Goal: Task Accomplishment & Management: Use online tool/utility

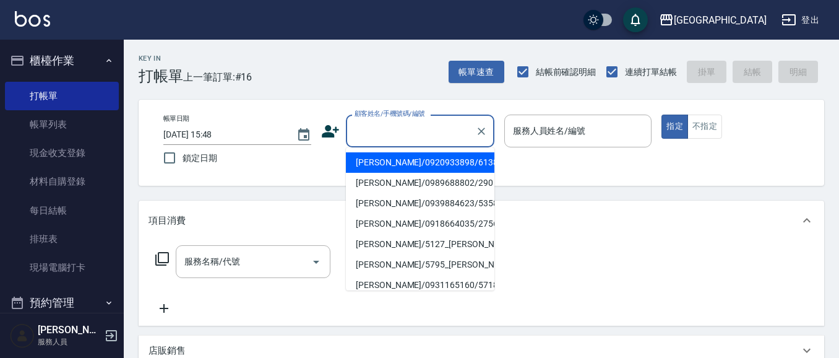
click at [428, 134] on input "顧客姓名/手機號碼/編號" at bounding box center [410, 131] width 119 height 22
click at [473, 72] on button "帳單速查" at bounding box center [477, 72] width 56 height 23
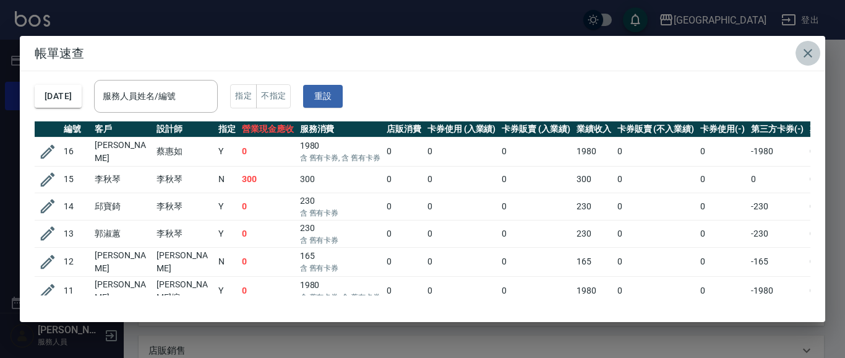
click at [809, 54] on icon "button" at bounding box center [808, 53] width 9 height 9
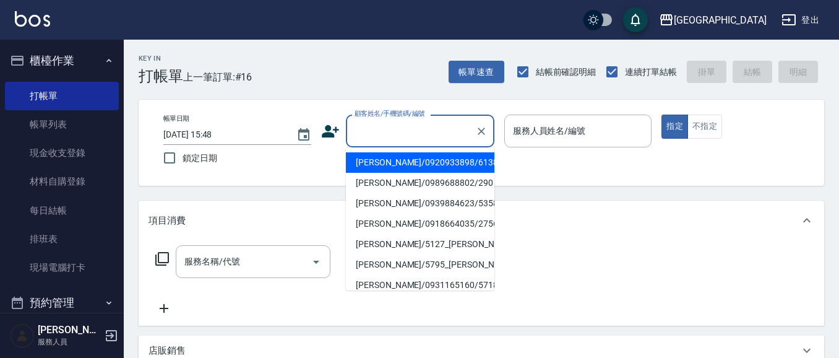
click at [378, 140] on input "顧客姓名/手機號碼/編號" at bounding box center [410, 131] width 119 height 22
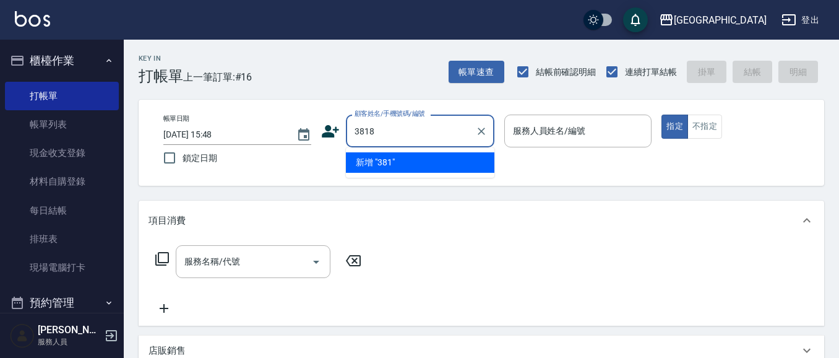
type input "3818"
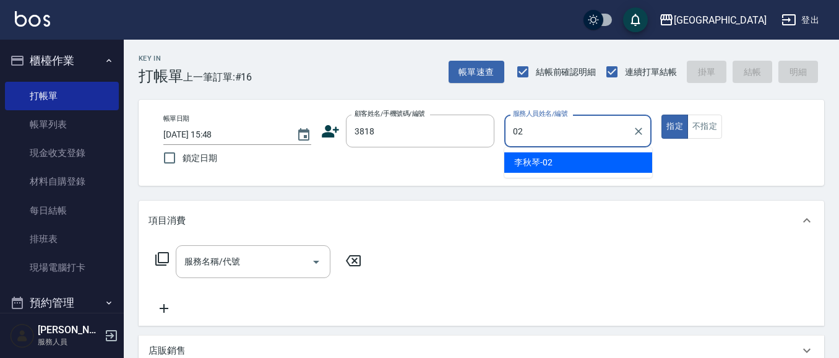
type input "[PERSON_NAME]-02"
type button "true"
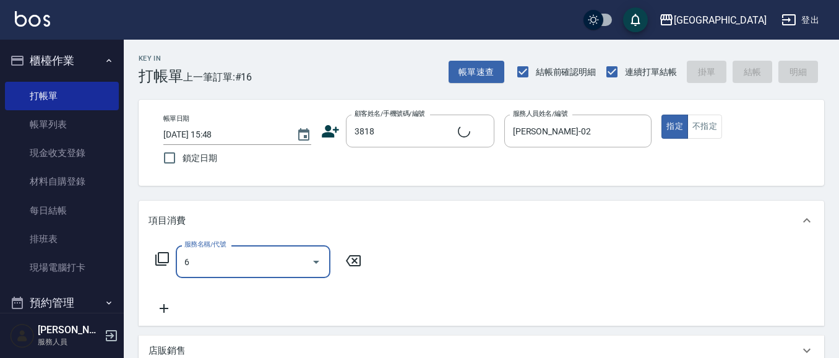
type input "63"
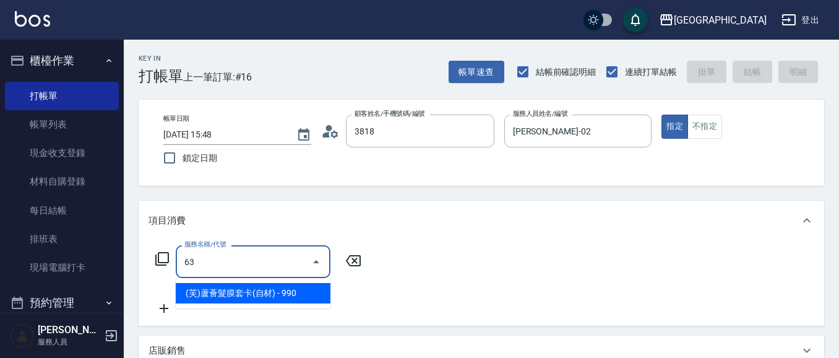
type input "蕭紫尹/3818_蕭紫尹/3818"
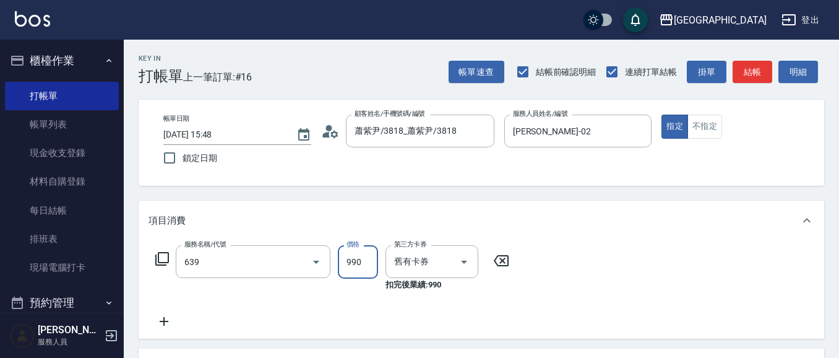
type input "(芙)蘆薈髮膜套卡(自材)(639)"
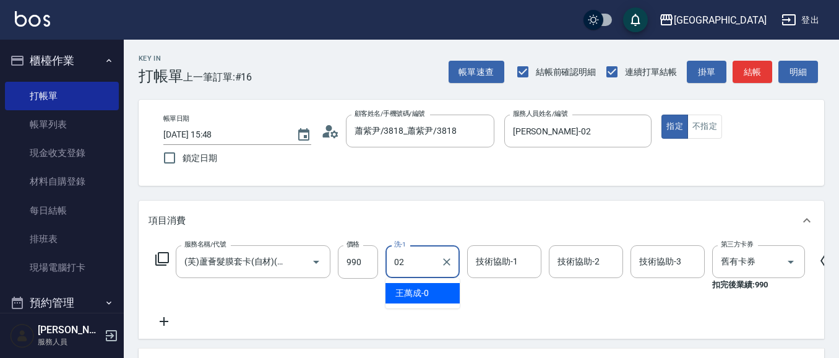
type input "[PERSON_NAME]-02"
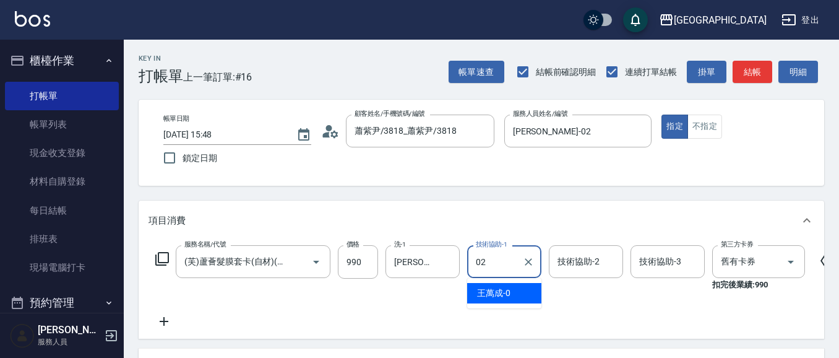
type input "[PERSON_NAME]-02"
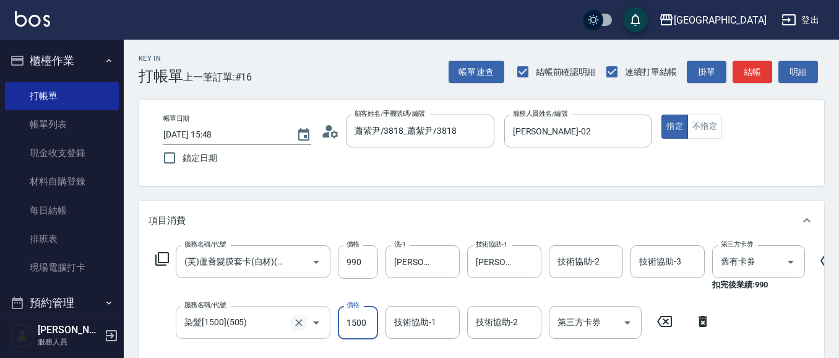
click at [304, 321] on icon "Clear" at bounding box center [299, 322] width 12 height 12
type input "染髮[1500](505)"
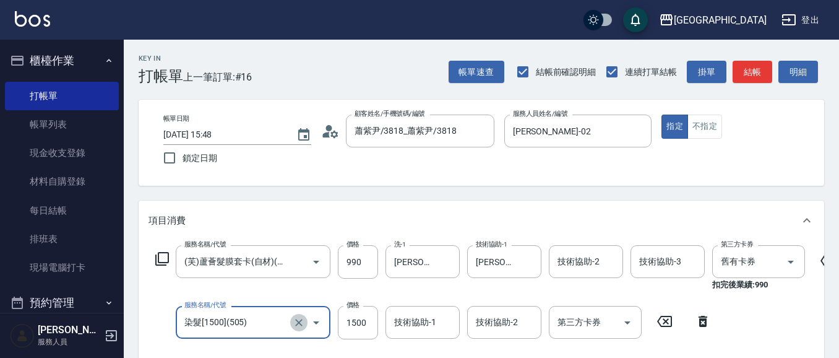
click at [301, 322] on icon "Clear" at bounding box center [299, 322] width 12 height 12
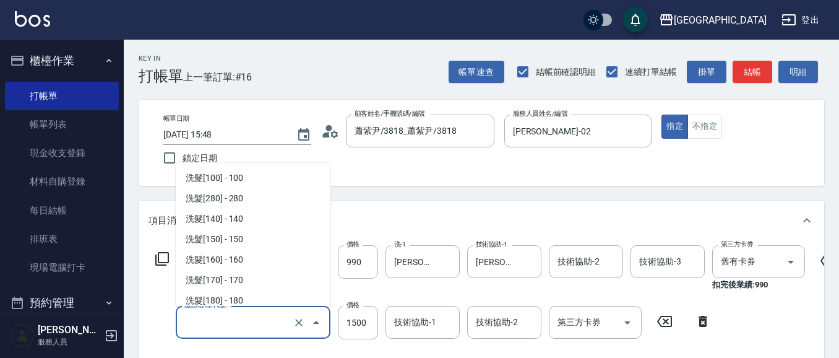
drag, startPoint x: 257, startPoint y: 325, endPoint x: 256, endPoint y: 319, distance: 6.3
click at [257, 324] on input "服務名稱/代號" at bounding box center [235, 322] width 109 height 22
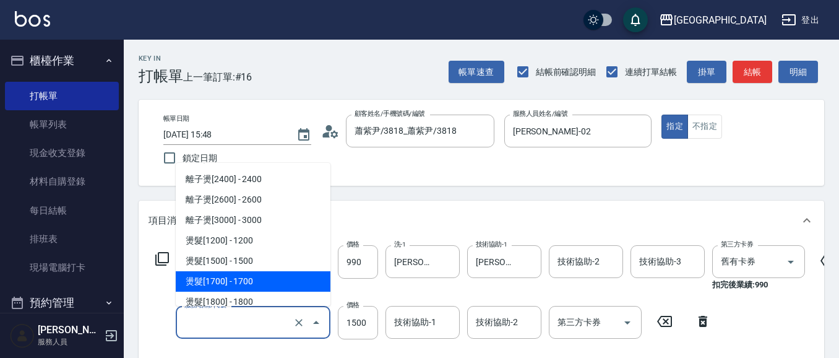
scroll to position [509, 0]
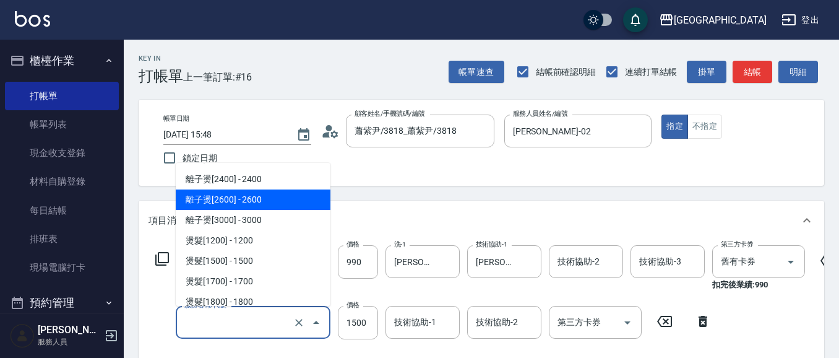
click at [267, 200] on span "離子燙[2600] - 2600" at bounding box center [253, 199] width 155 height 20
type input "離子燙[2600](308)"
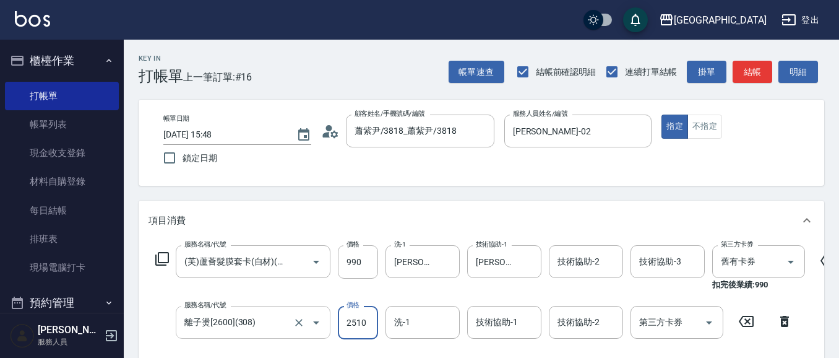
type input "2510"
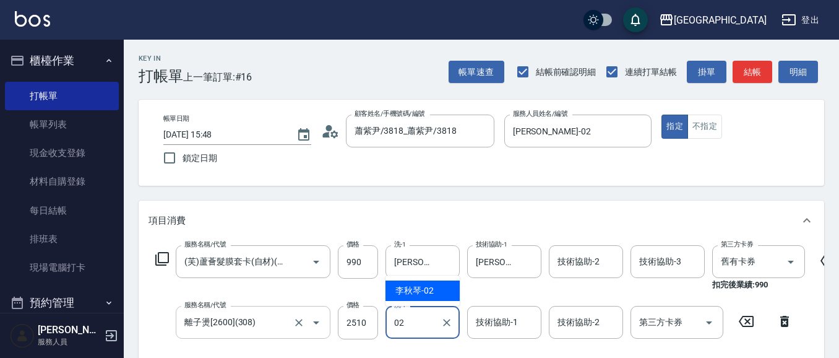
type input "[PERSON_NAME]-02"
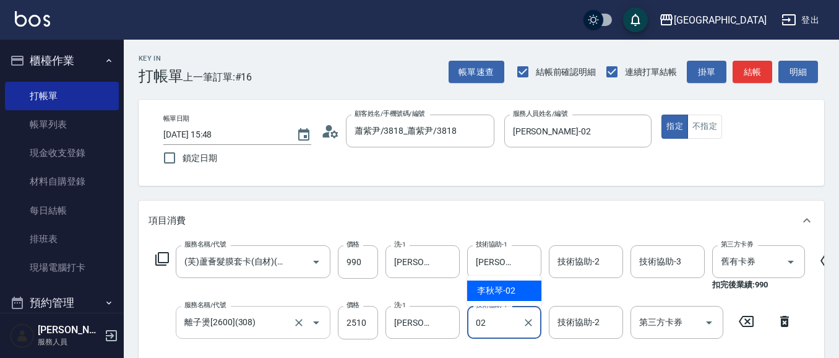
type input "[PERSON_NAME]-02"
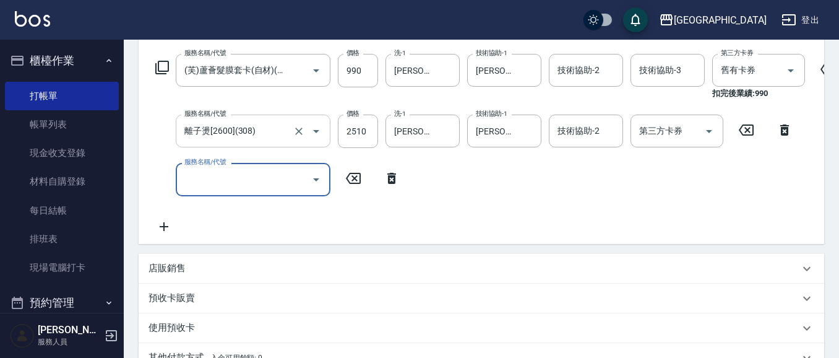
scroll to position [0, 0]
type input "[DATE] 16:48"
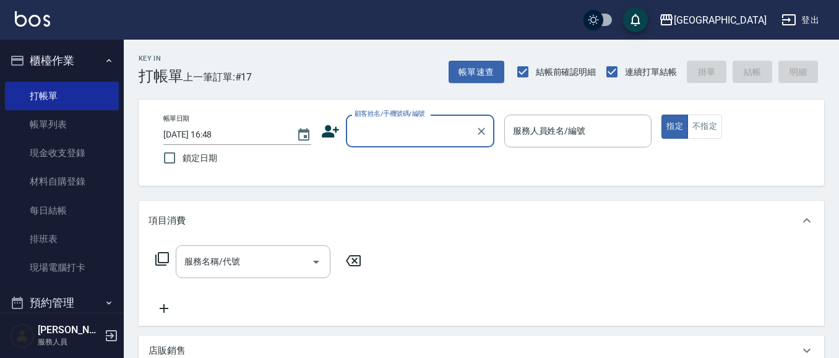
click at [374, 129] on input "顧客姓名/手機號碼/編號" at bounding box center [410, 131] width 119 height 22
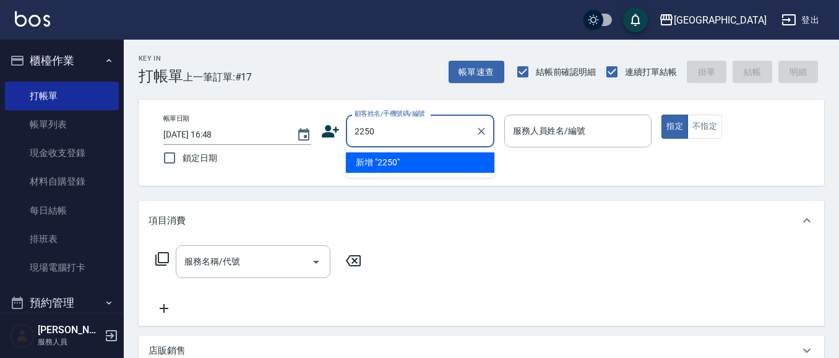
type input "2250"
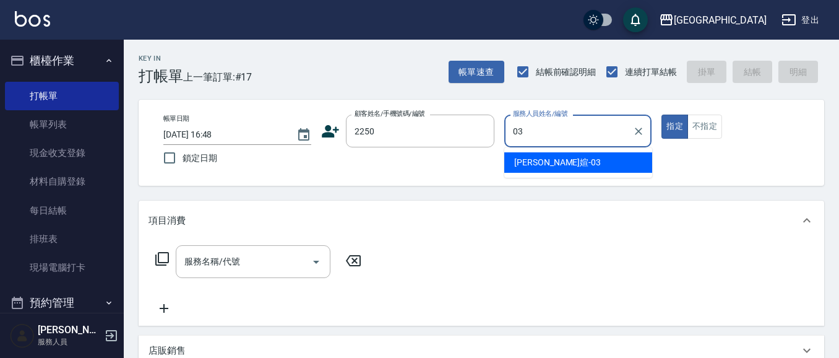
type input "[PERSON_NAME]媗-03"
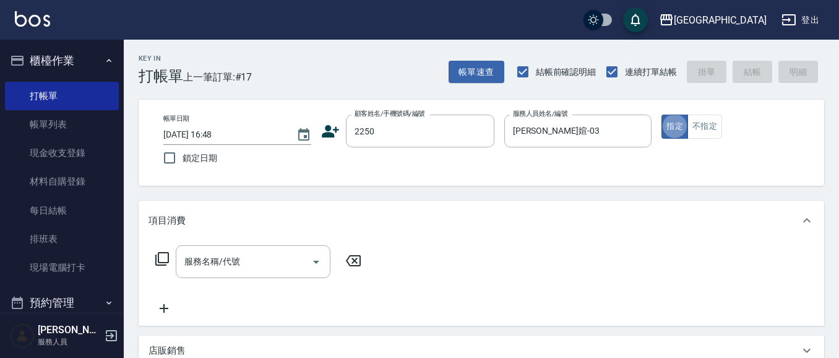
type input "[PERSON_NAME]媗/0911843052/2250"
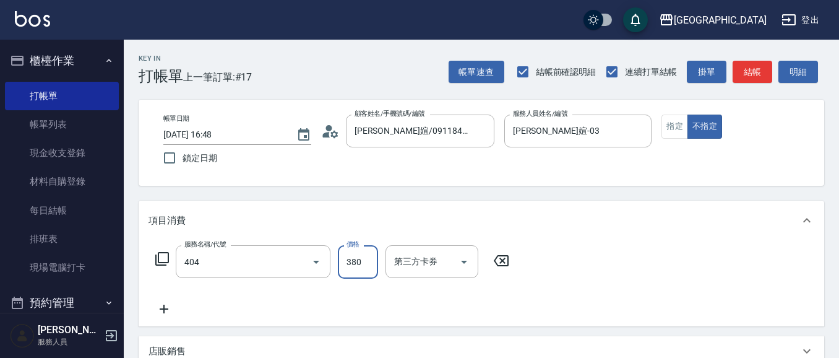
type input "剪髮(380)(404)"
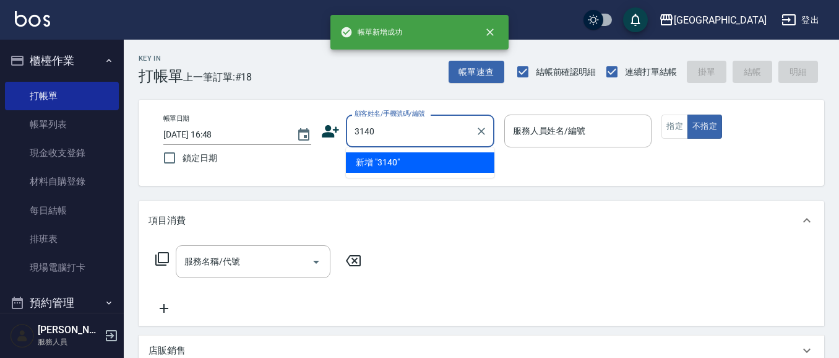
type input "3140"
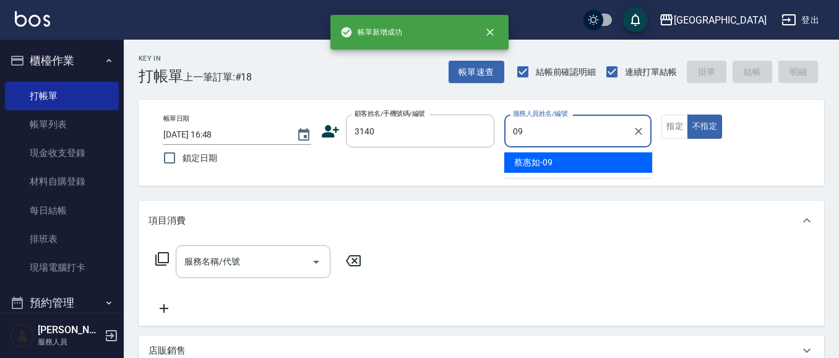
type input "[PERSON_NAME]-09"
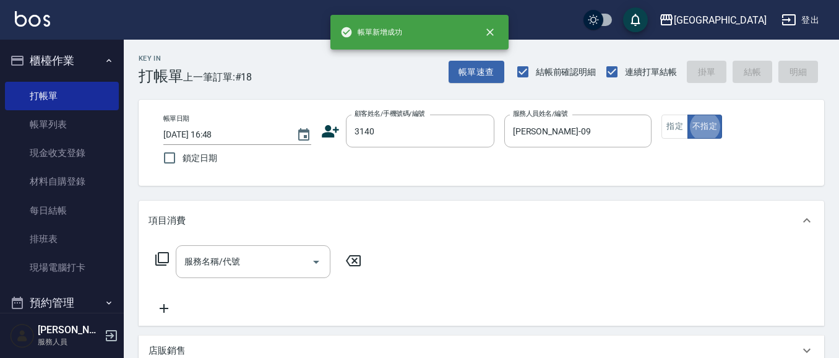
type button "false"
type input "黃琬莎/0933206463/3140"
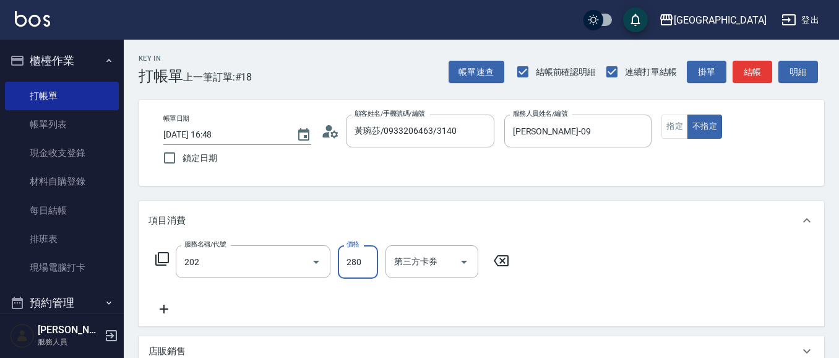
type input "洗髮[280](202)"
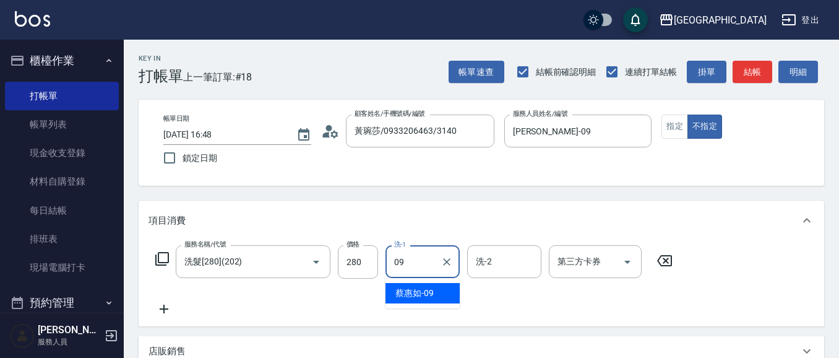
type input "[PERSON_NAME]-09"
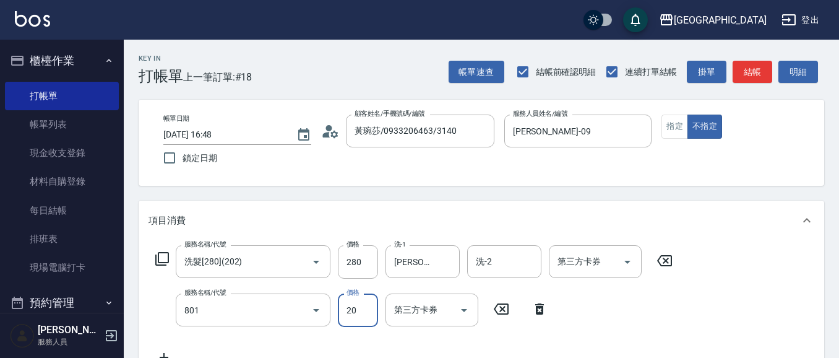
type input "潤絲(801)"
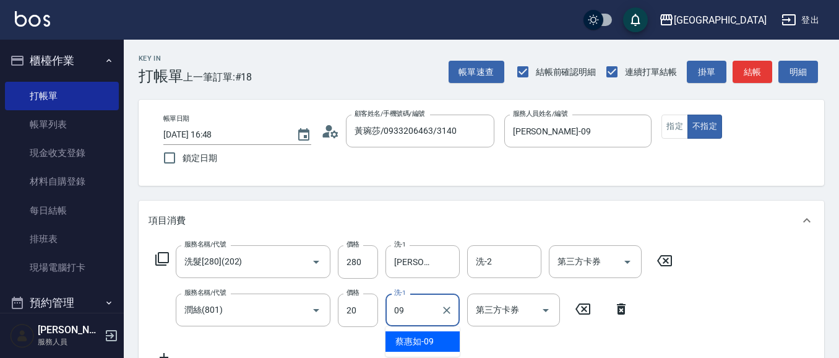
type input "[PERSON_NAME]-09"
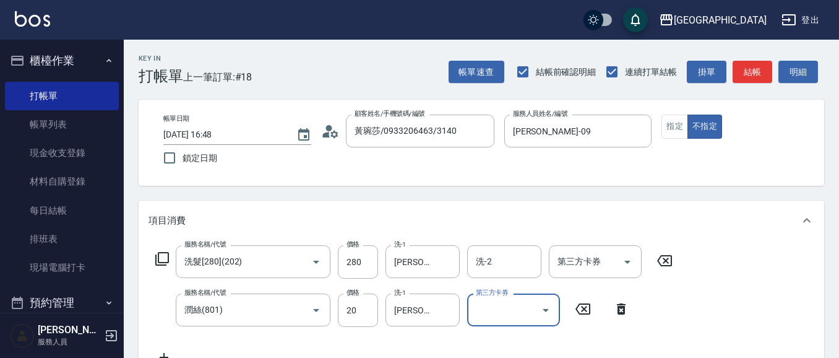
scroll to position [11, 0]
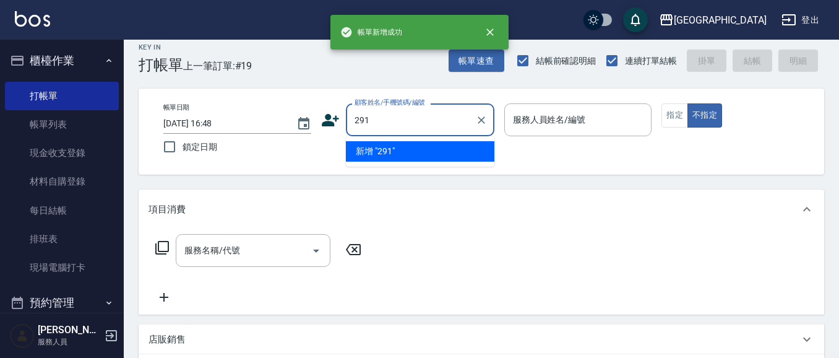
type input "291"
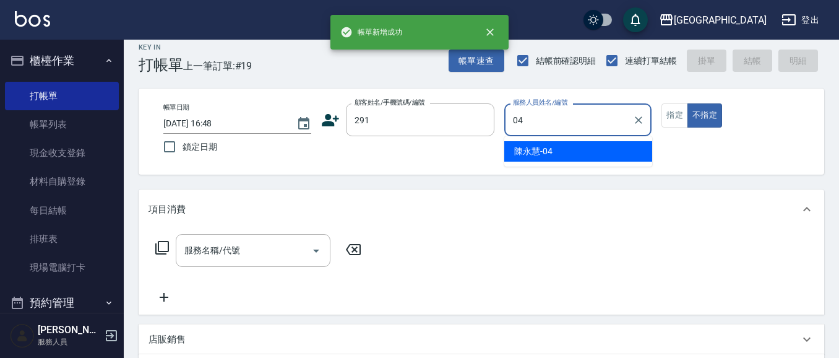
type input "[PERSON_NAME]-04"
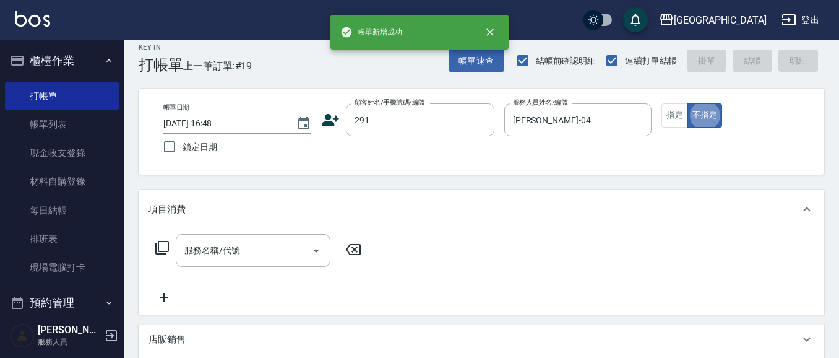
type input "[PERSON_NAME]/291/291"
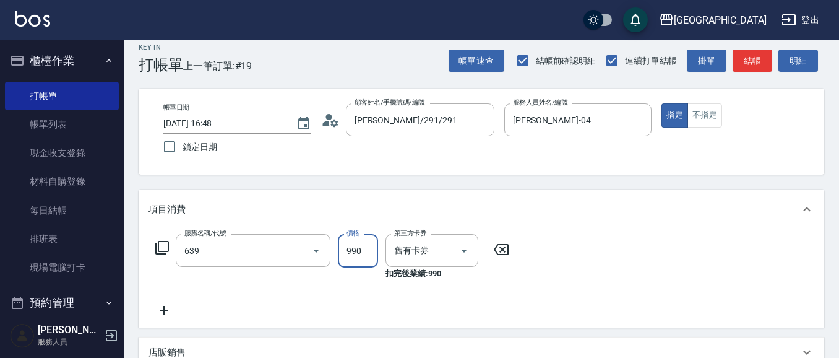
type input "(芙)蘆薈髮膜套卡(自材)(639)"
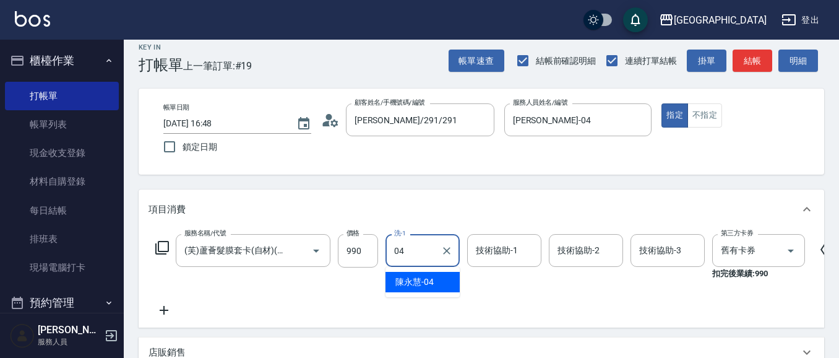
type input "[PERSON_NAME]-04"
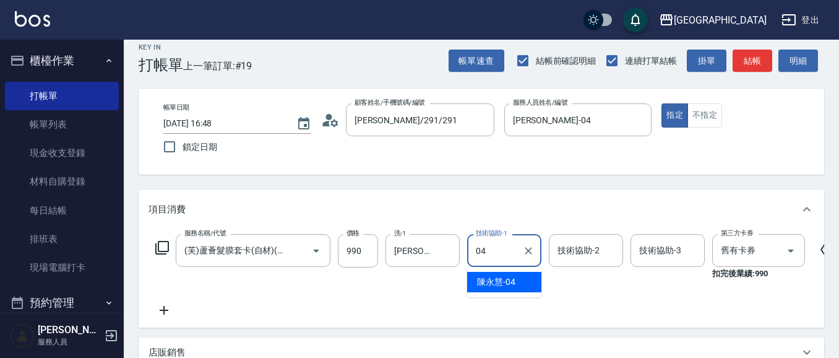
type input "[PERSON_NAME]-04"
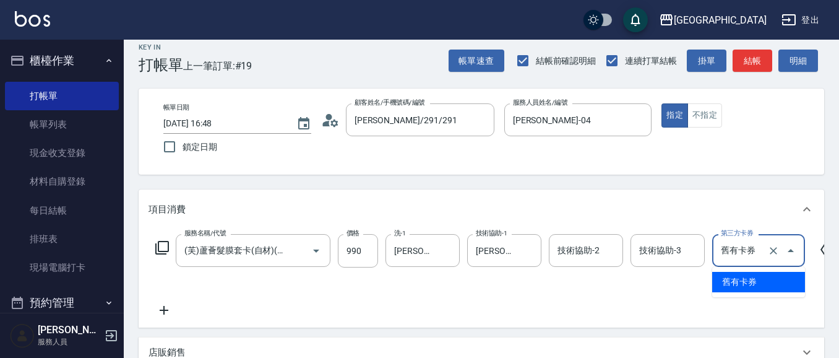
type input "舊有卡券"
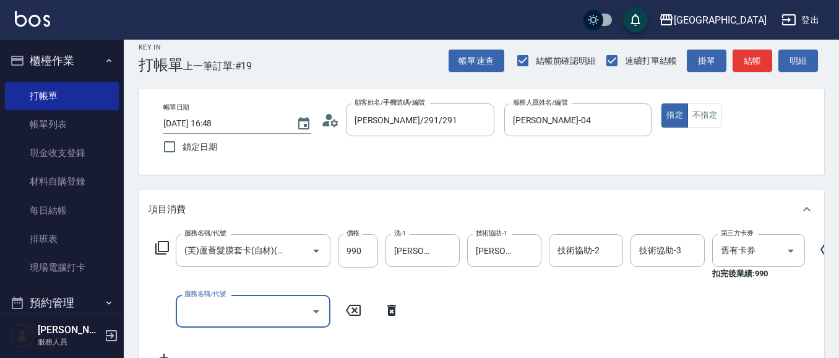
scroll to position [0, 0]
type input "1"
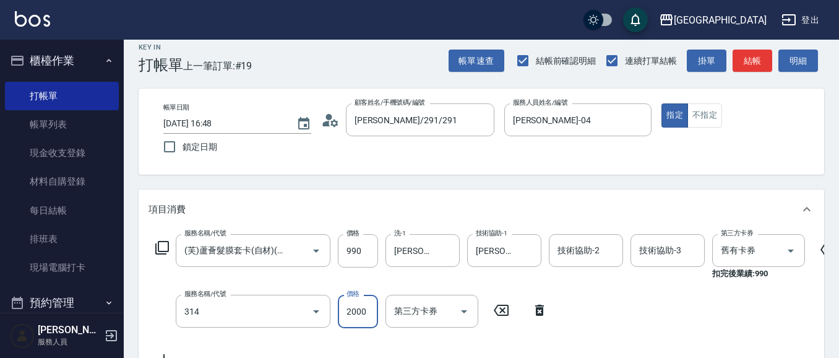
type input "燙髮[2000](314)"
type input "2010"
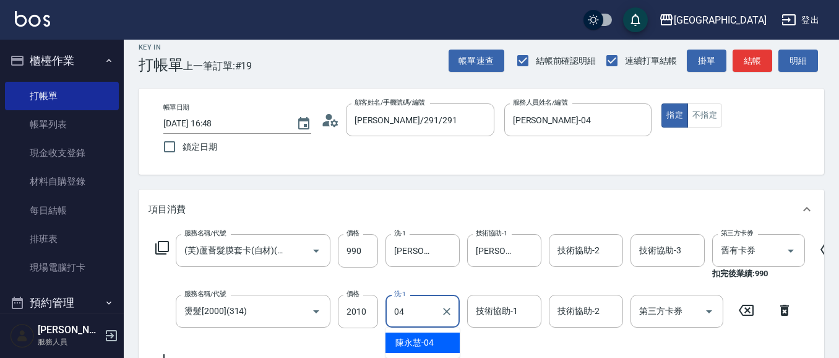
type input "[PERSON_NAME]-04"
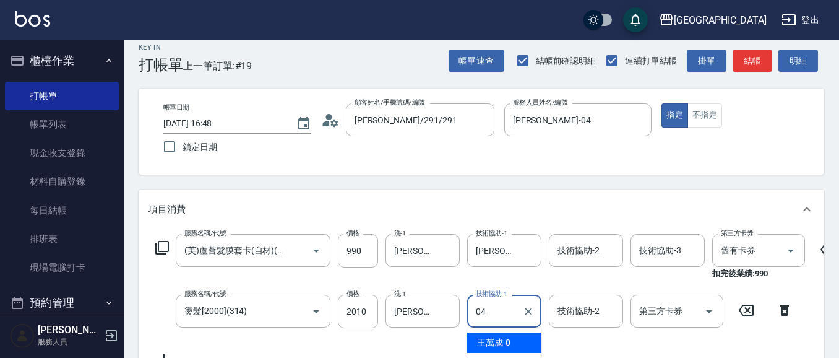
type input "[PERSON_NAME]-04"
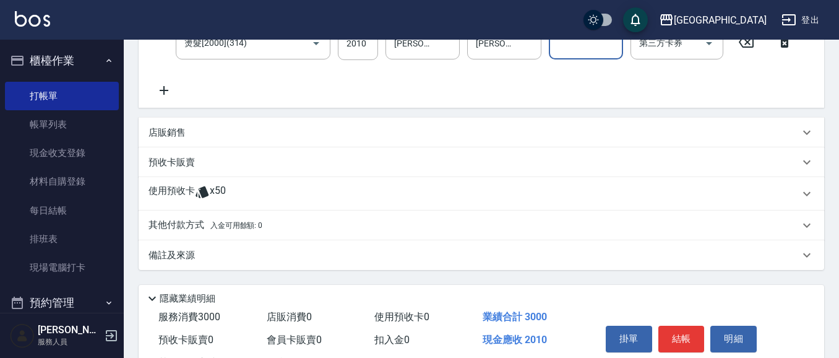
scroll to position [280, 0]
click at [164, 139] on p "店販銷售" at bounding box center [166, 132] width 37 height 13
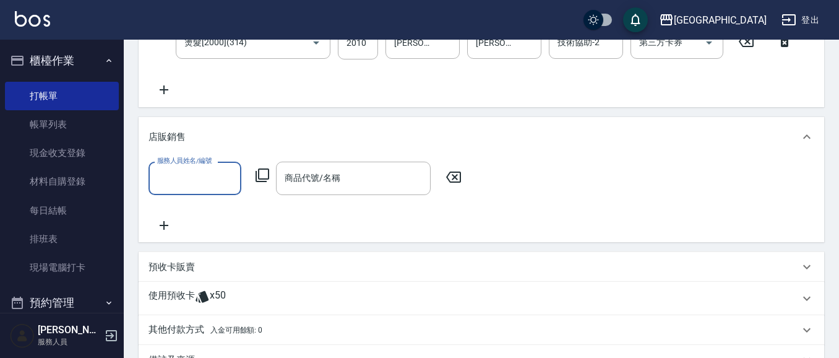
scroll to position [0, 0]
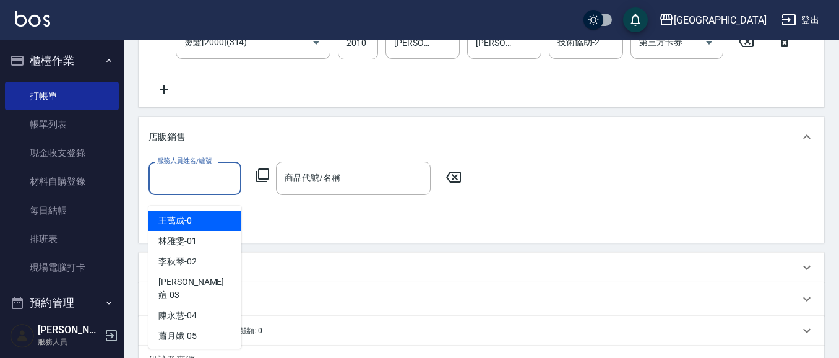
click at [199, 189] on input "服務人員姓名/編號" at bounding box center [195, 178] width 82 height 22
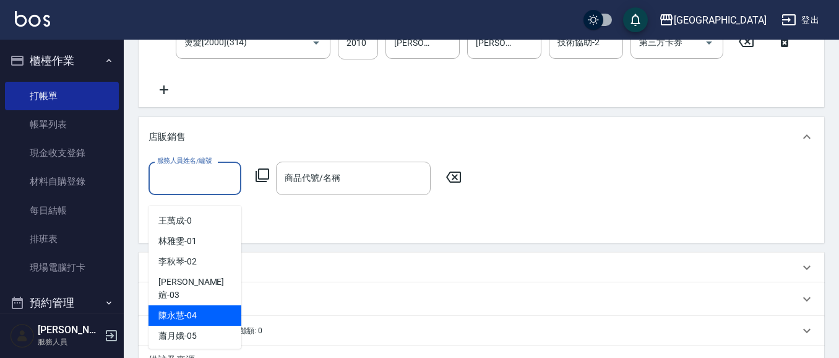
drag, startPoint x: 199, startPoint y: 301, endPoint x: 449, endPoint y: 225, distance: 260.9
click at [200, 305] on div "[PERSON_NAME]-04" at bounding box center [194, 315] width 93 height 20
type input "[PERSON_NAME]-04"
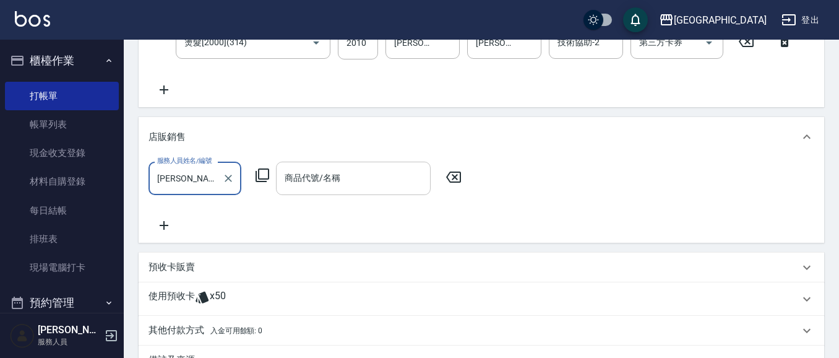
click at [388, 189] on input "商品代號/名稱" at bounding box center [353, 178] width 144 height 22
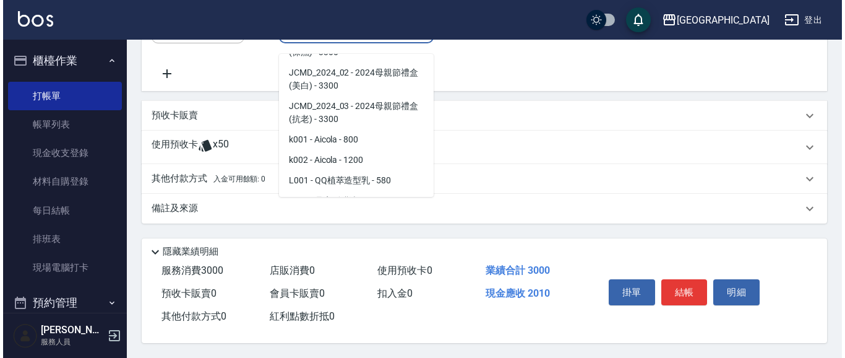
scroll to position [1283, 0]
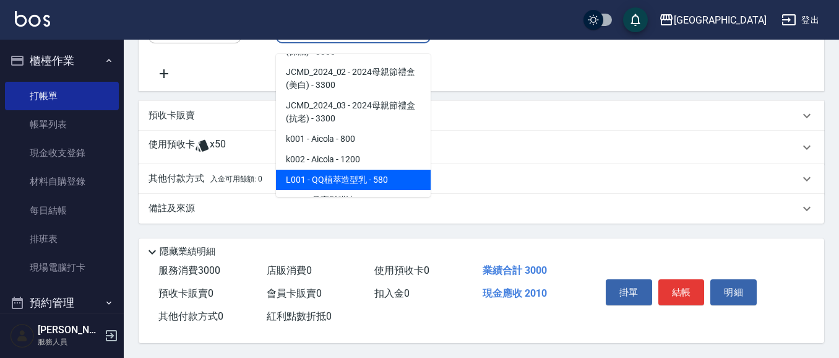
click at [379, 170] on span "L001 - QQ植萃造型乳 - 580" at bounding box center [353, 180] width 155 height 20
type input "QQ植萃造型乳"
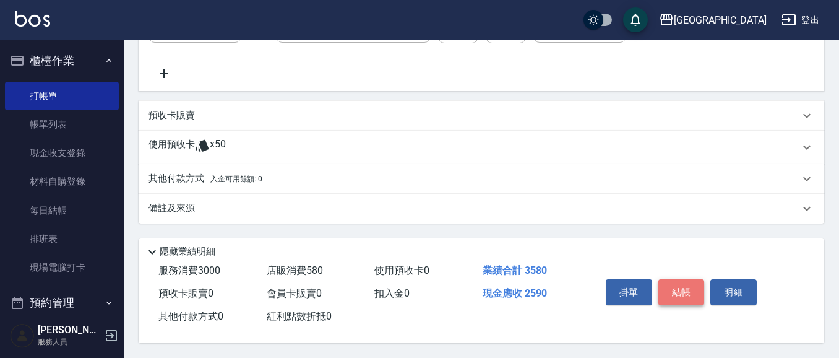
click at [687, 293] on button "結帳" at bounding box center [681, 292] width 46 height 26
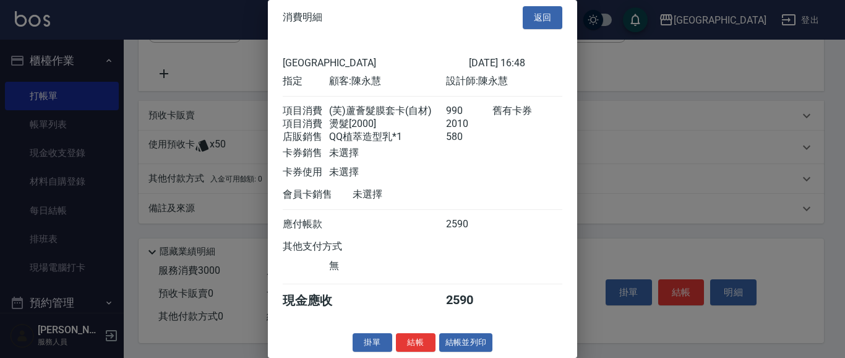
scroll to position [27, 0]
click at [416, 340] on button "結帳" at bounding box center [416, 342] width 40 height 19
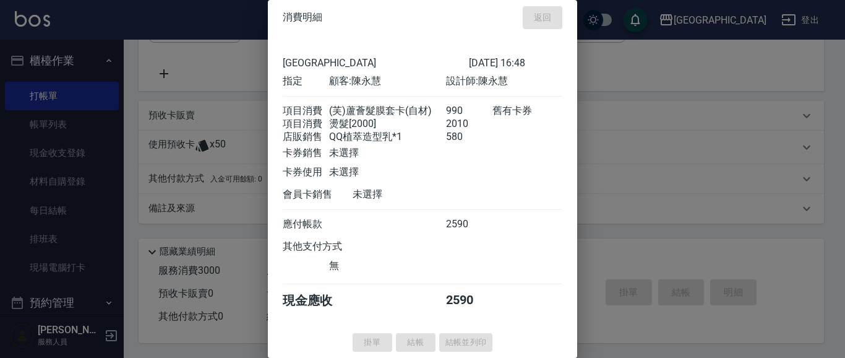
type input "[DATE] 16:49"
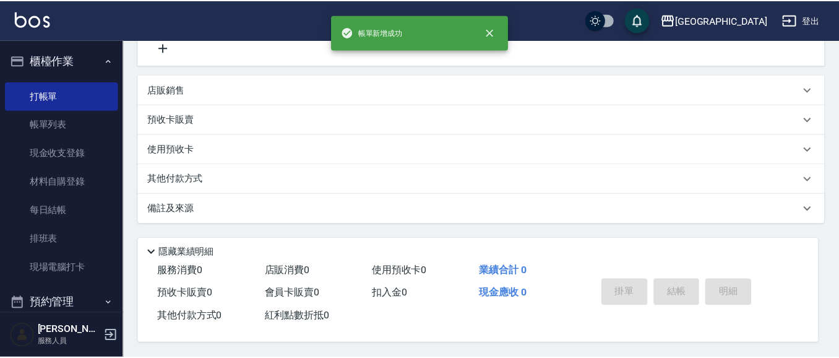
scroll to position [0, 0]
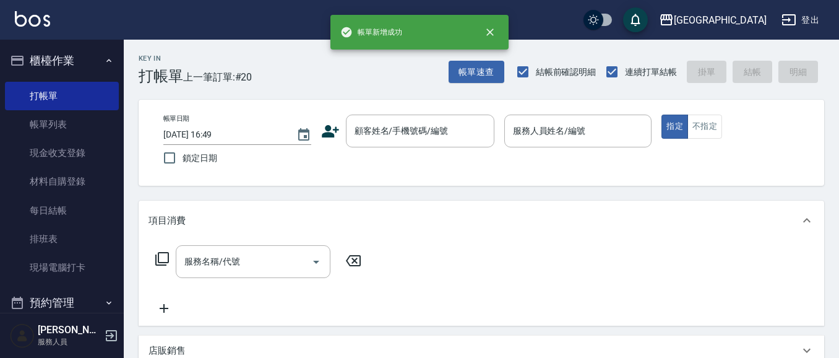
click at [34, 57] on button "櫃檯作業" at bounding box center [62, 61] width 114 height 32
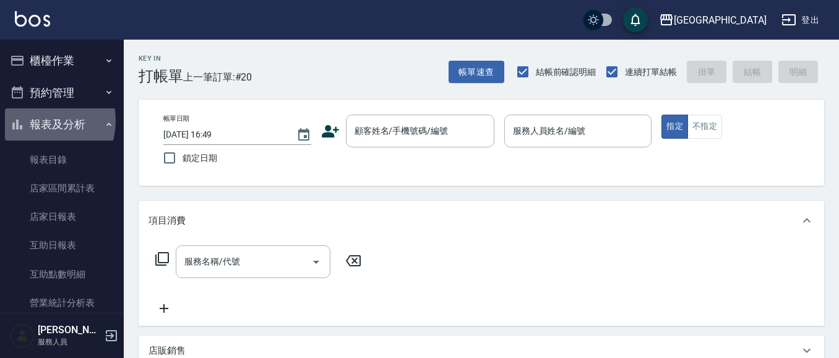
click at [38, 121] on button "報表及分析" at bounding box center [62, 124] width 114 height 32
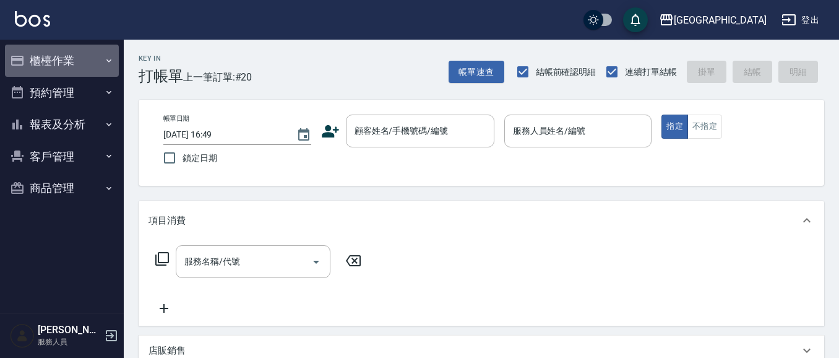
click at [43, 64] on button "櫃檯作業" at bounding box center [62, 61] width 114 height 32
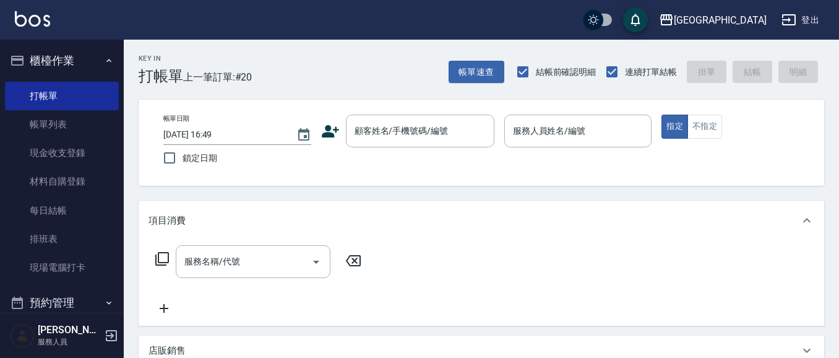
drag, startPoint x: 49, startPoint y: 86, endPoint x: 40, endPoint y: 77, distance: 13.2
click at [48, 85] on link "打帳單" at bounding box center [62, 96] width 114 height 28
